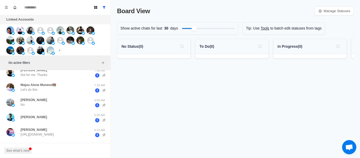
scroll to position [55, 0]
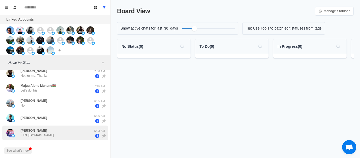
click at [33, 129] on p "[PERSON_NAME]" at bounding box center [34, 130] width 27 height 5
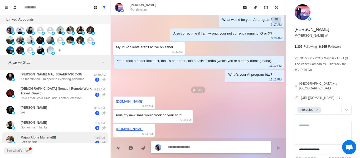
scroll to position [0, 0]
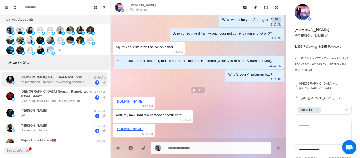
click at [55, 83] on p "As mentioned. I'm open to exploring performance based sales at this time." at bounding box center [55, 82] width 68 height 5
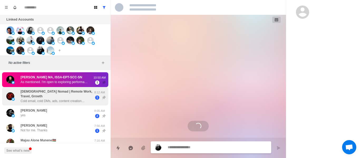
scroll to position [154, 0]
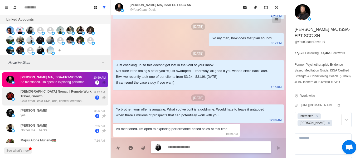
click at [40, 102] on p "Cold email, cold DMs, ads, content creation…" at bounding box center [53, 101] width 64 height 5
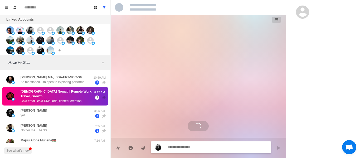
scroll to position [0, 0]
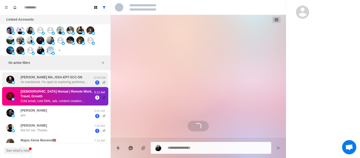
click at [53, 78] on p "[PERSON_NAME] MA, ISSA-EPT-SCC-SN" at bounding box center [52, 77] width 62 height 5
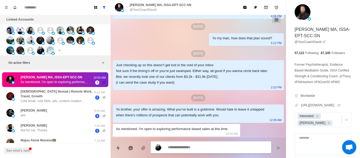
scroll to position [154, 0]
drag, startPoint x: 160, startPoint y: 88, endPoint x: 170, endPoint y: 99, distance: 14.7
click at [170, 99] on div "[DATE] Hey [PERSON_NAME], if I said I could book you 20-40 appointments per mon…" at bounding box center [198, 2] width 175 height 271
click at [170, 99] on div "[DATE]" at bounding box center [198, 97] width 171 height 7
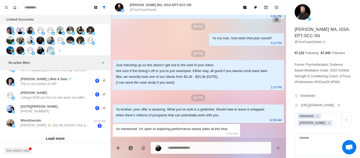
scroll to position [250, 0]
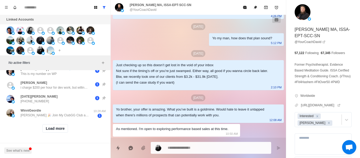
click at [60, 120] on div "Load more" at bounding box center [55, 128] width 106 height 17
click at [60, 125] on button "Load more" at bounding box center [55, 128] width 26 height 8
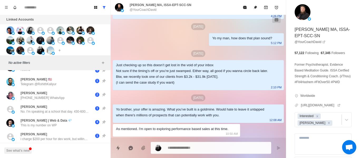
scroll to position [193, 0]
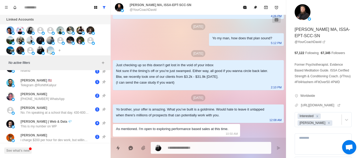
type textarea "*"
